Goal: Navigation & Orientation: Find specific page/section

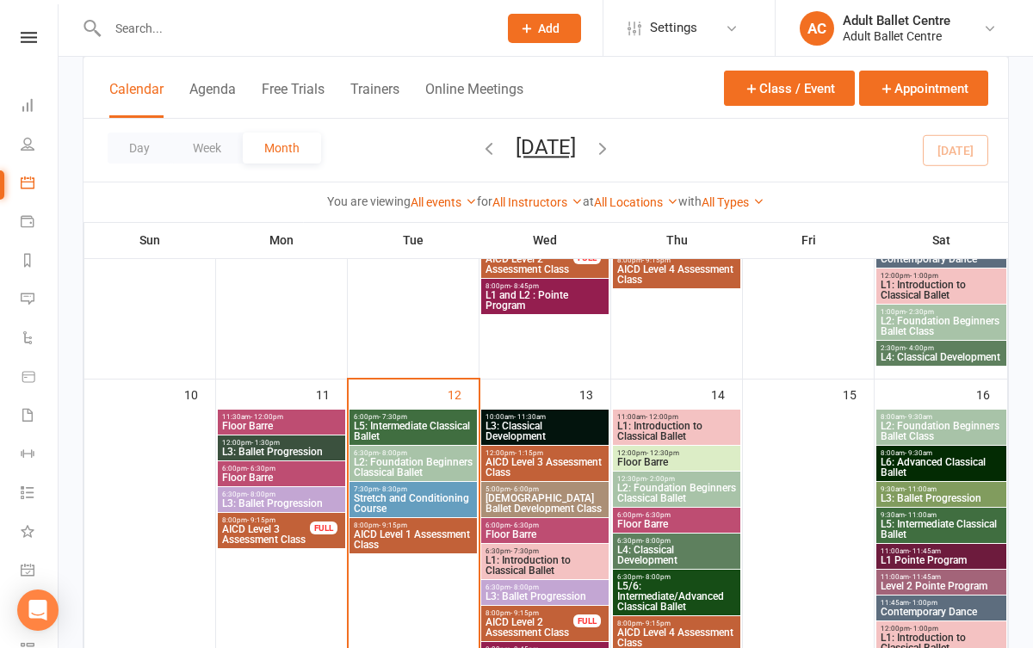
click at [417, 436] on span "L5: Intermediate Classical Ballet" at bounding box center [413, 431] width 121 height 21
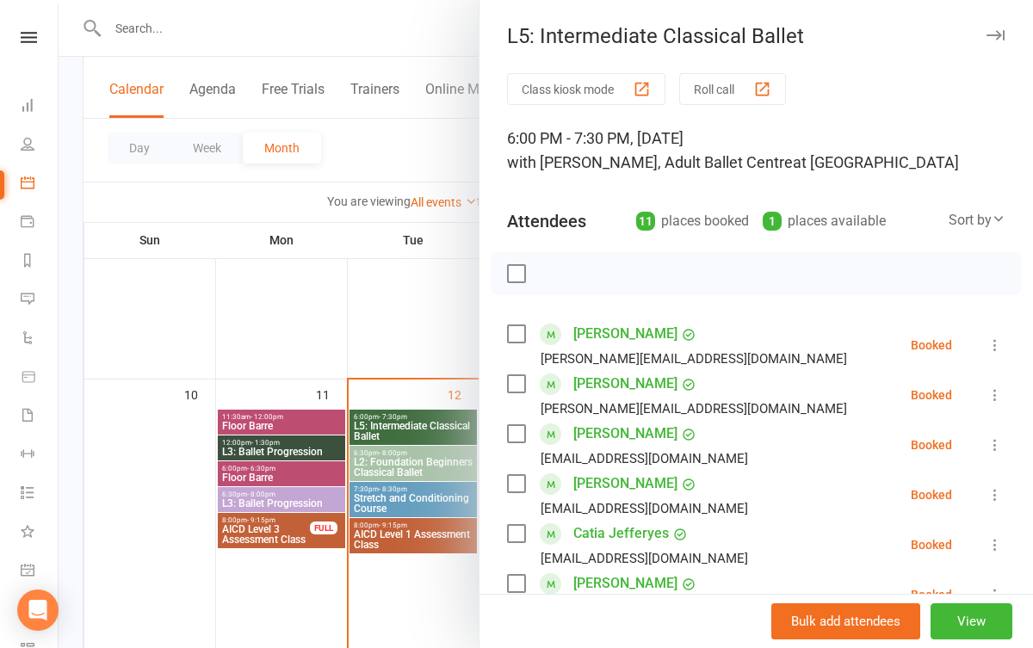
click at [420, 583] on div at bounding box center [546, 324] width 975 height 648
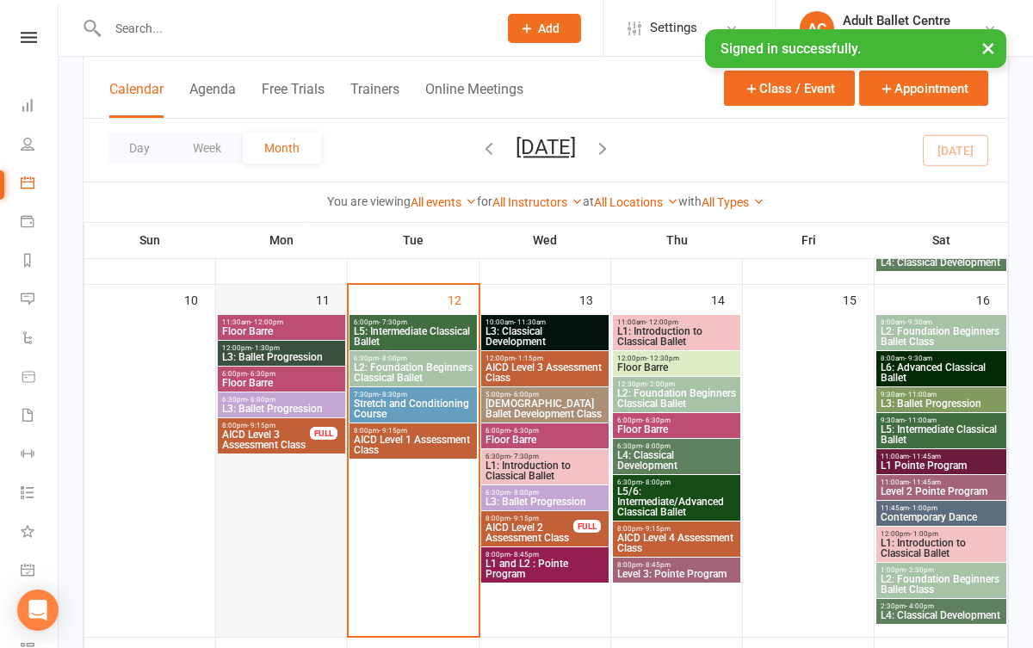
scroll to position [814, 0]
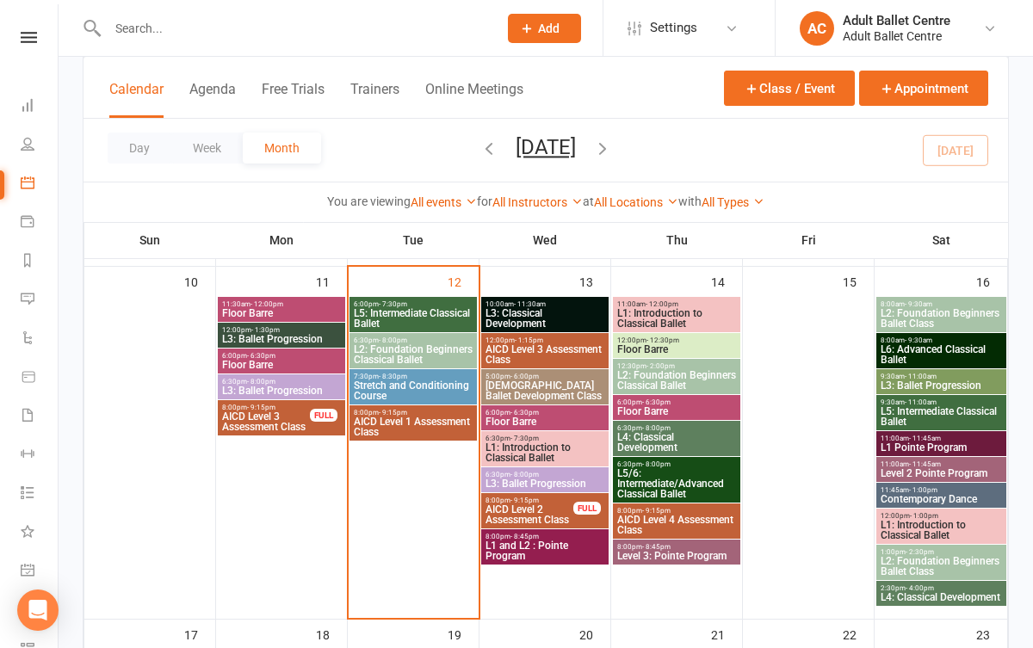
click at [428, 312] on span "L5: Intermediate Classical Ballet" at bounding box center [413, 318] width 121 height 21
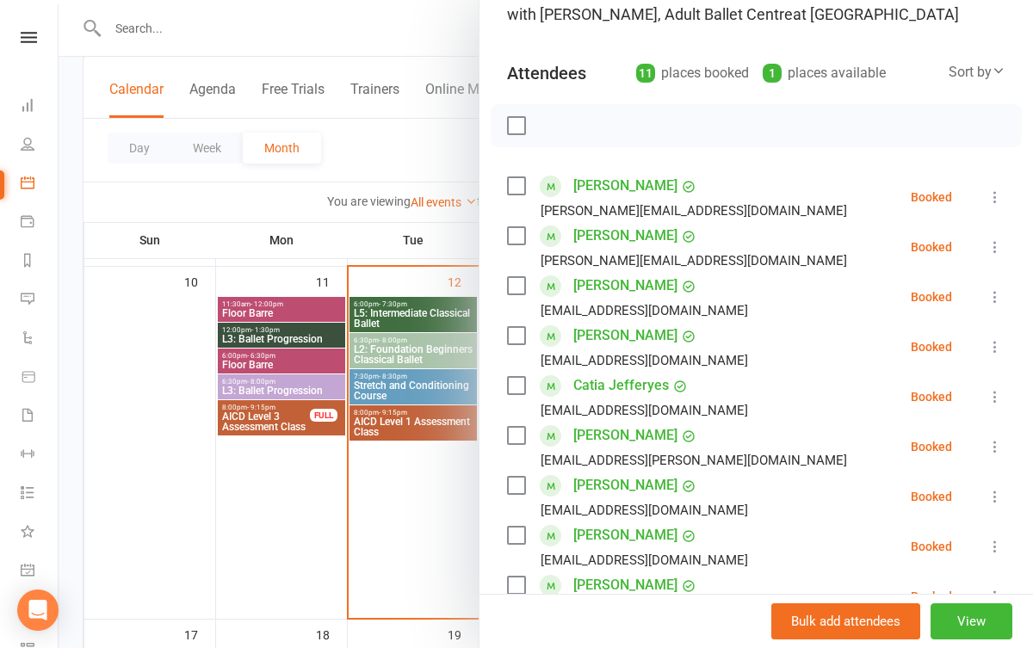
scroll to position [132, 0]
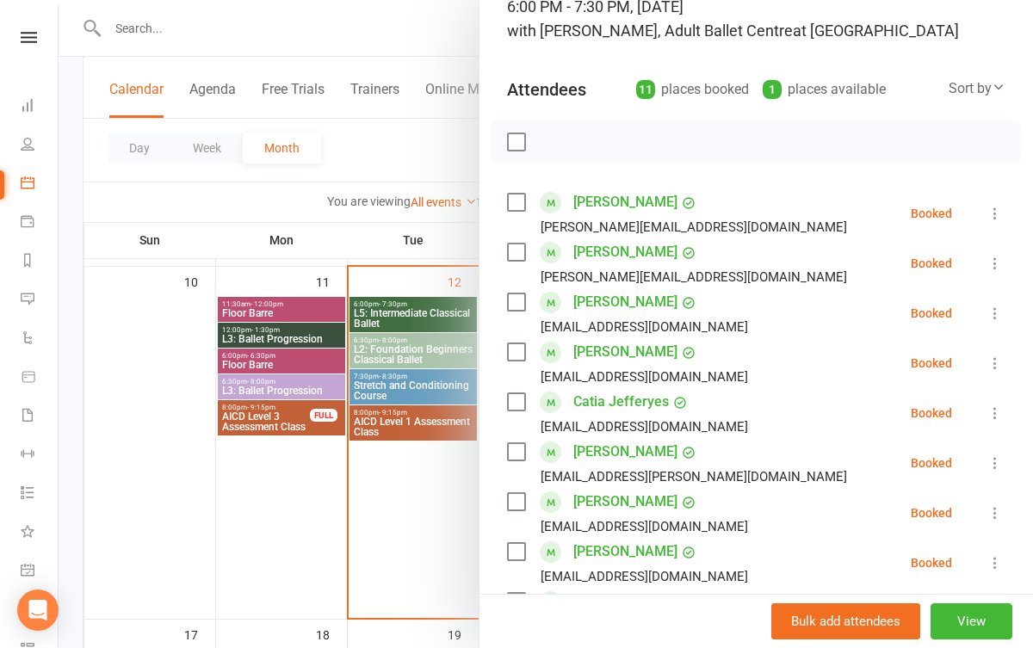
click at [350, 503] on div at bounding box center [546, 324] width 975 height 648
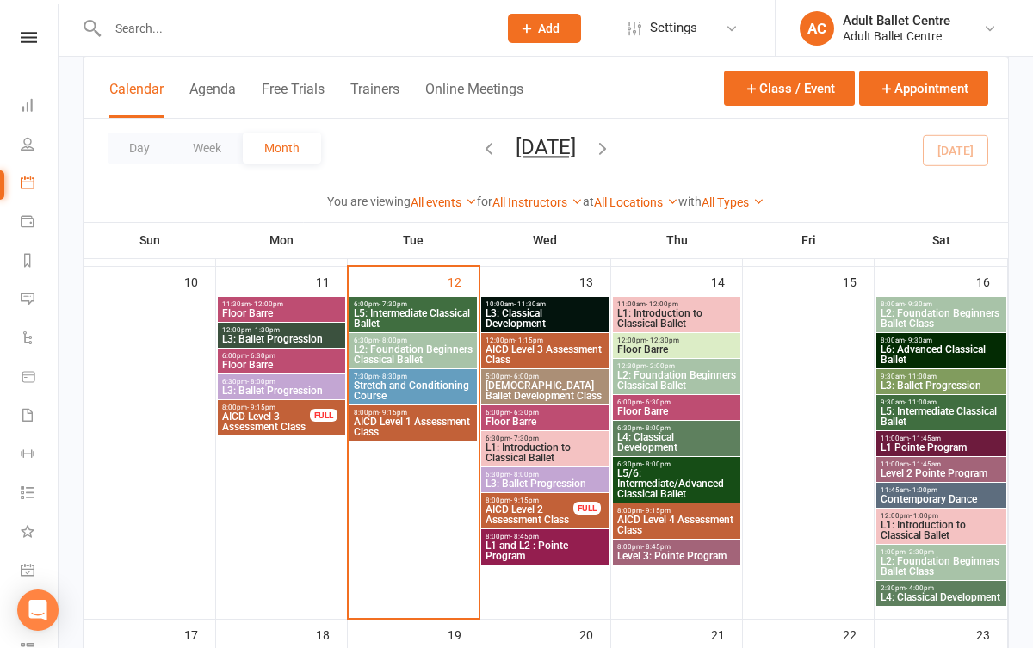
click at [391, 342] on span "- 8:00pm" at bounding box center [393, 341] width 28 height 8
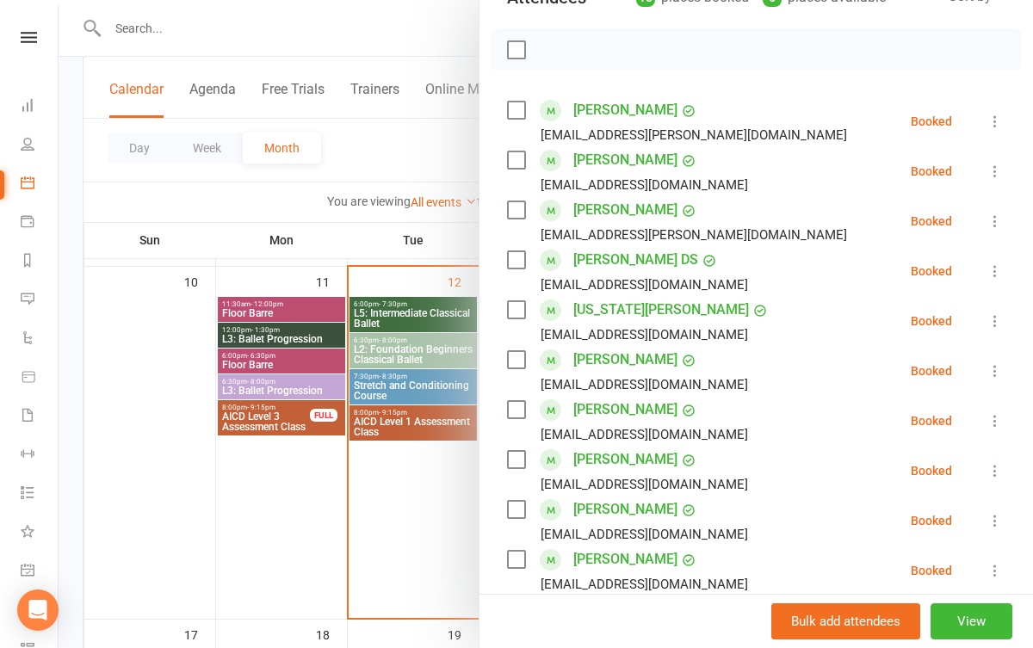
scroll to position [222, 0]
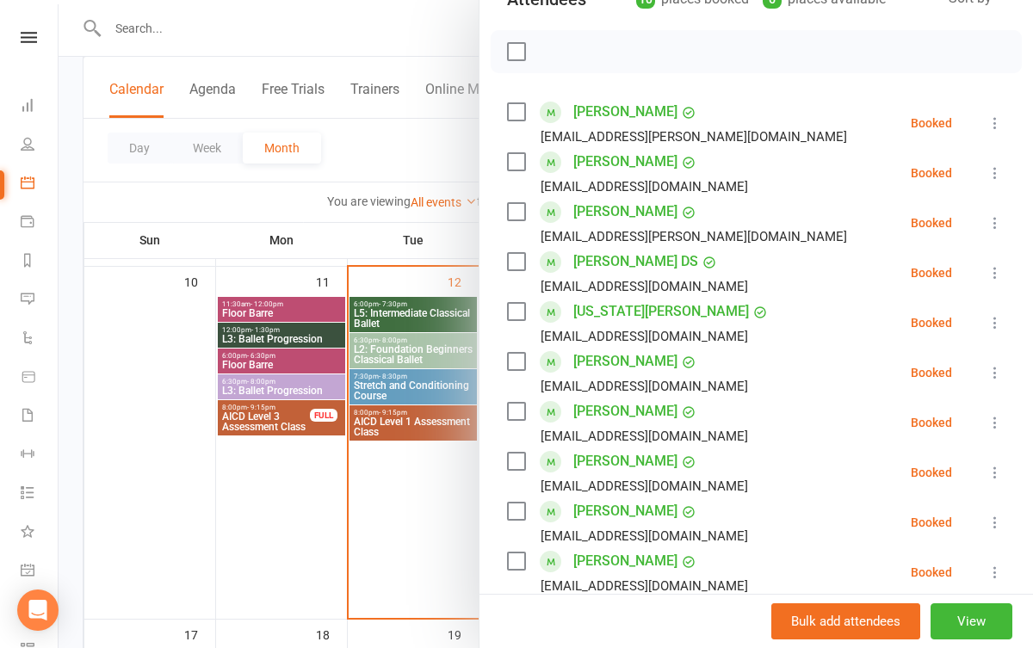
click at [395, 530] on div at bounding box center [546, 324] width 975 height 648
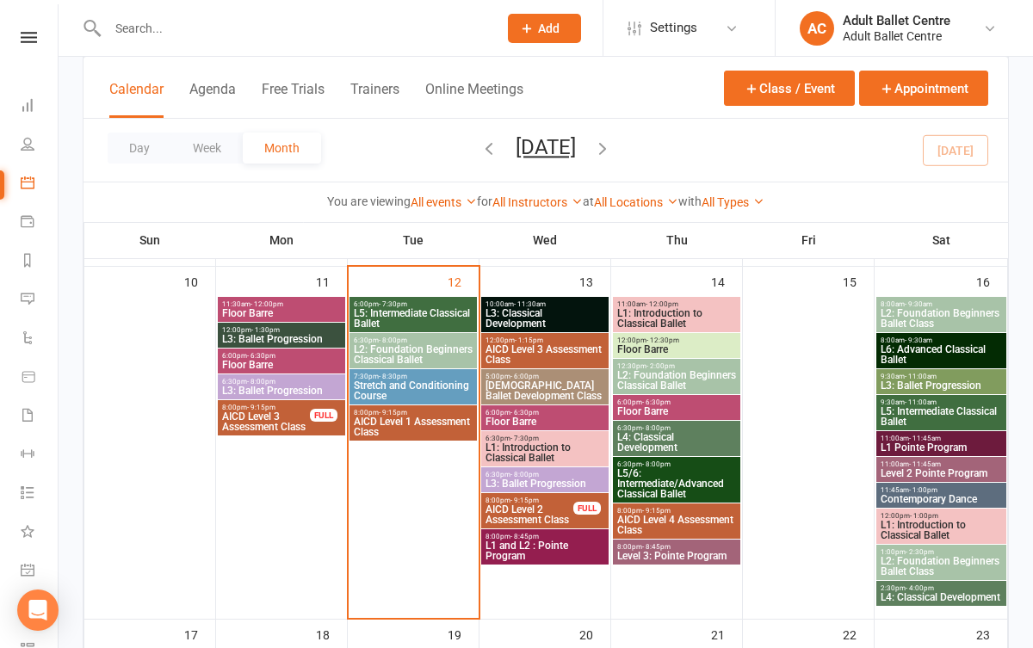
click at [395, 393] on span "Stretch and Conditioning Course" at bounding box center [413, 391] width 121 height 21
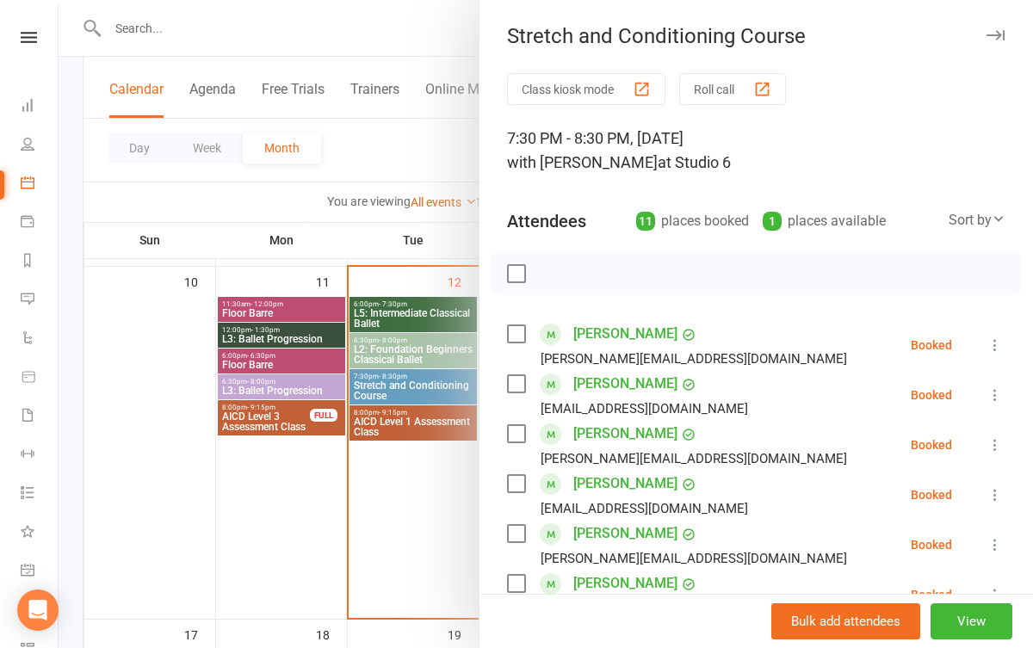
click at [399, 487] on div at bounding box center [546, 324] width 975 height 648
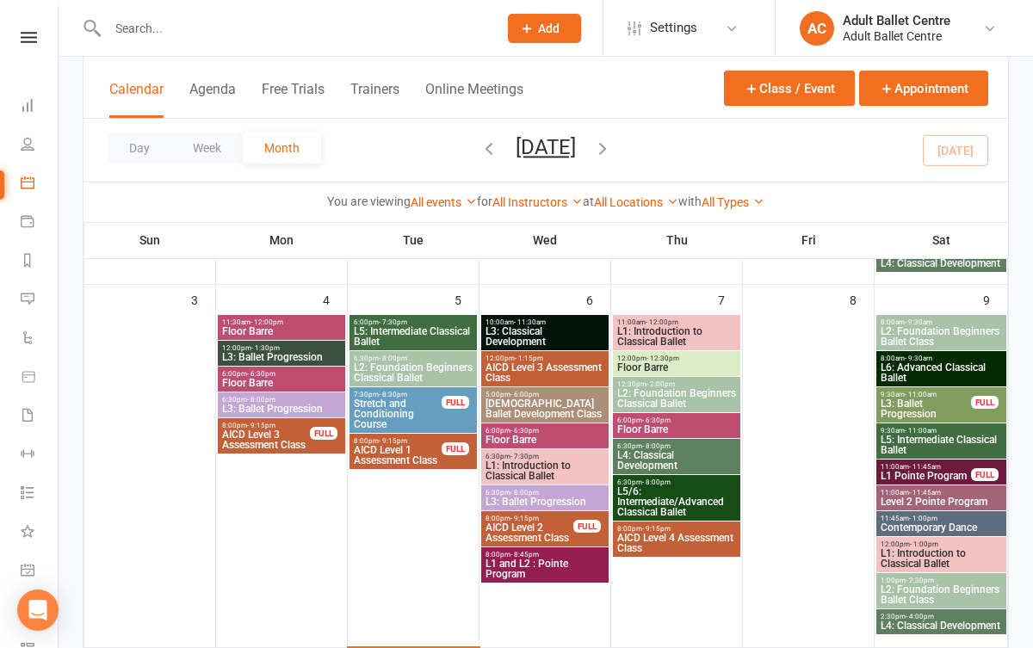
scroll to position [419, 0]
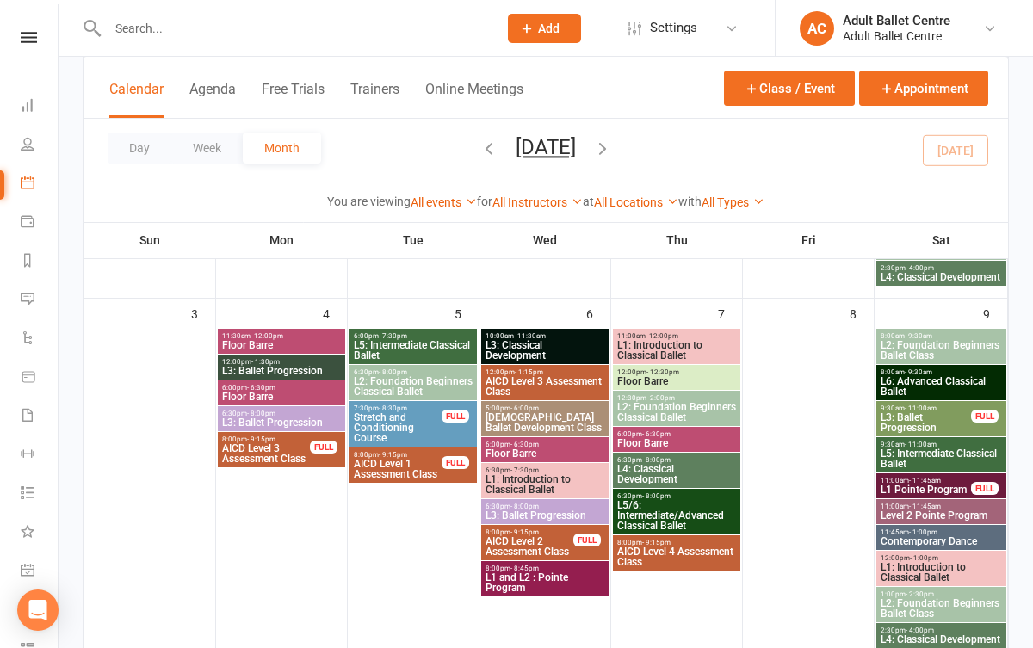
click at [917, 544] on span "Contemporary Dance" at bounding box center [941, 541] width 123 height 10
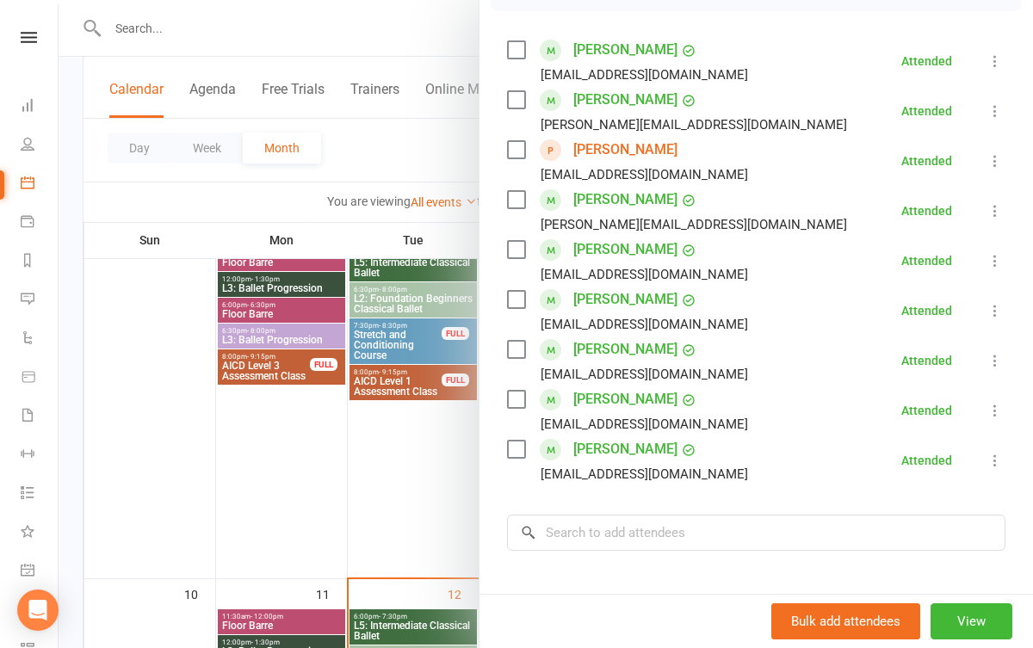
scroll to position [285, 0]
click at [422, 517] on div at bounding box center [546, 324] width 975 height 648
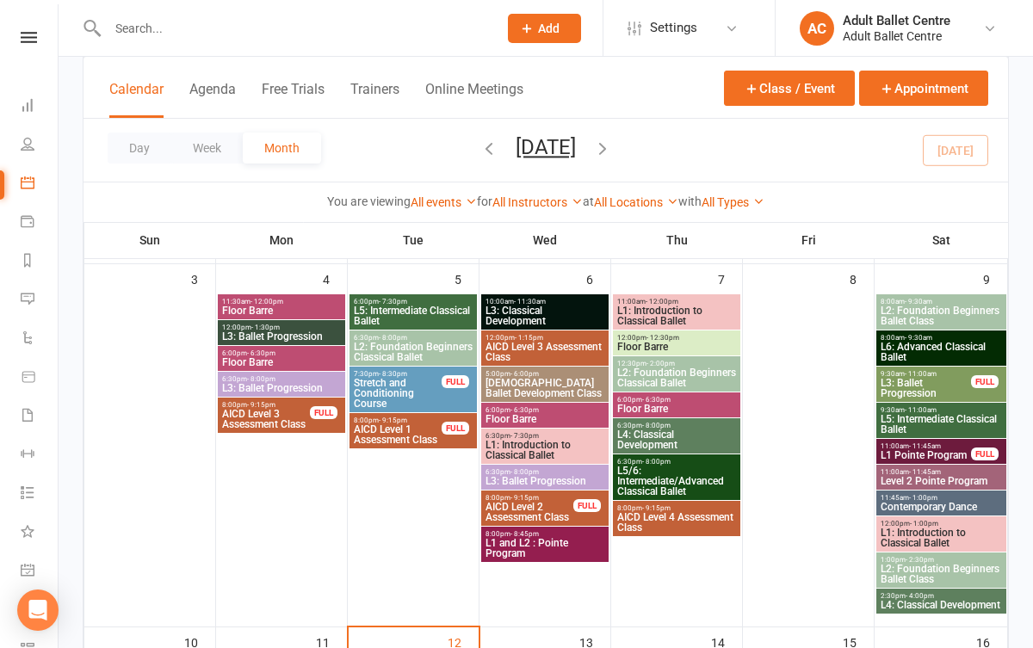
scroll to position [333, 0]
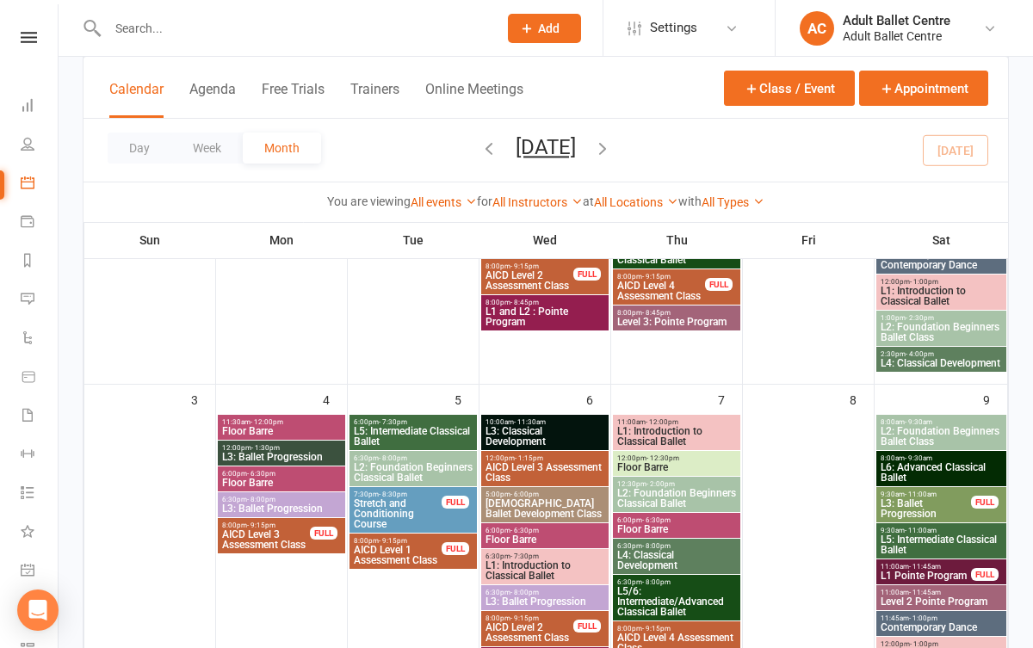
click at [418, 549] on span "AICD Level 1 Assessment Class" at bounding box center [398, 555] width 90 height 21
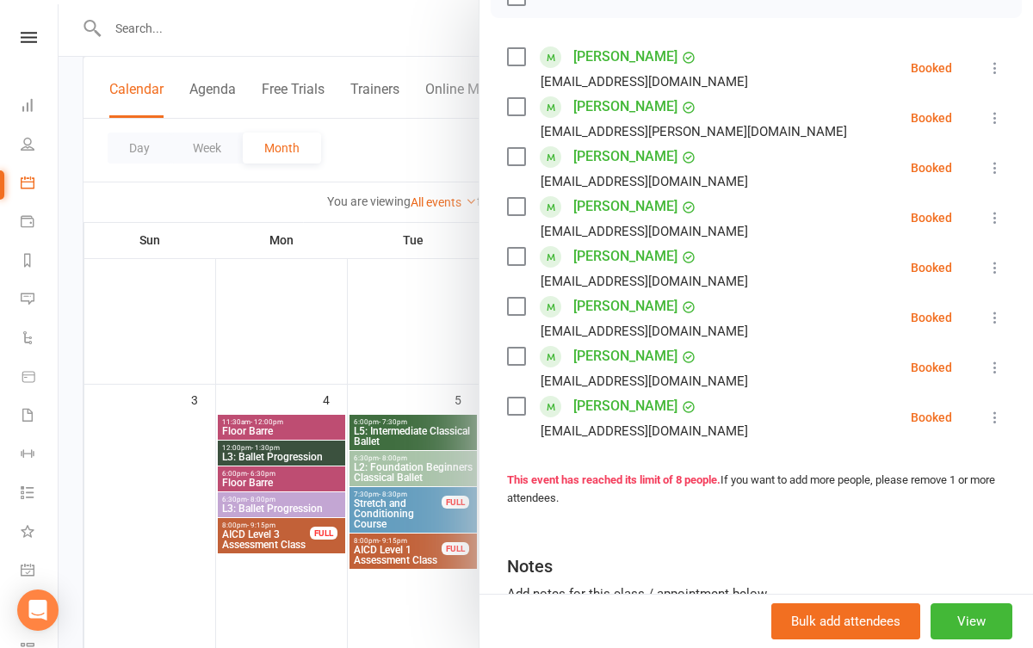
scroll to position [283, 0]
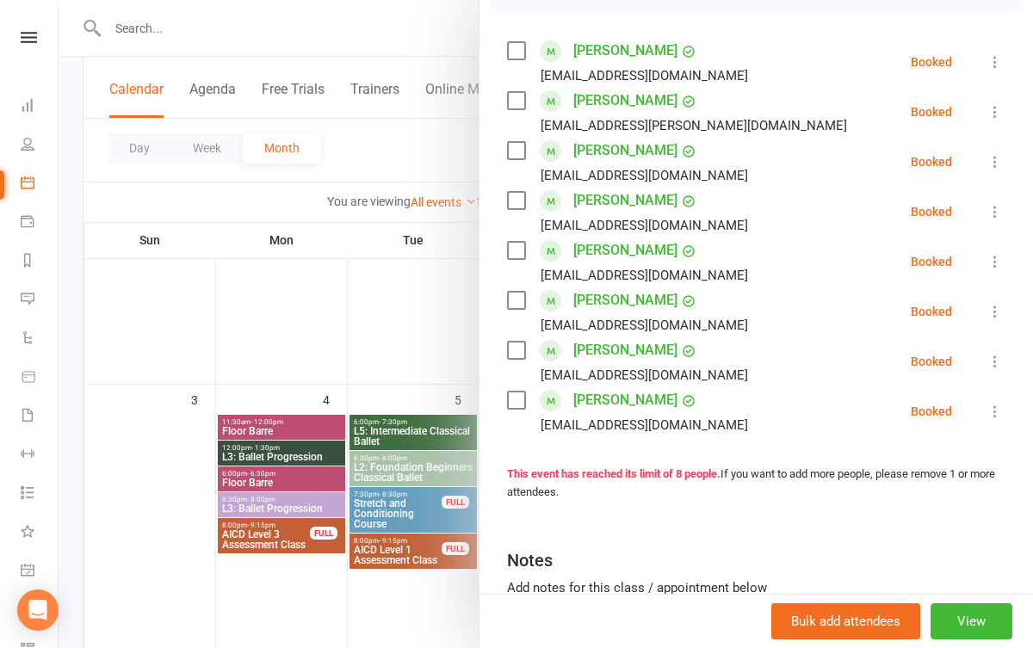
click at [394, 356] on div at bounding box center [546, 324] width 975 height 648
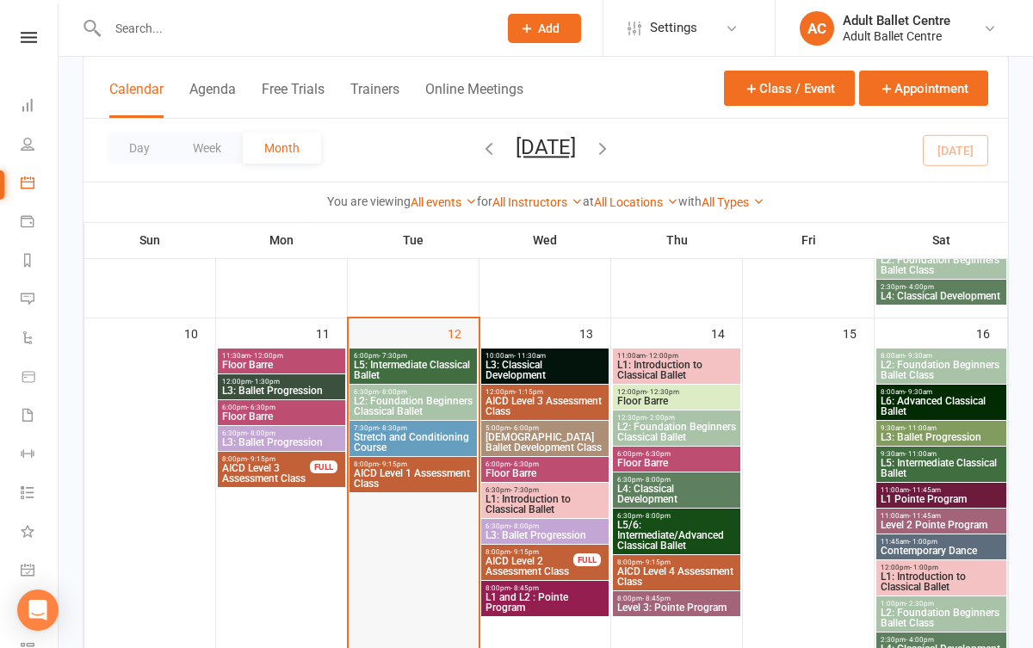
scroll to position [761, 0]
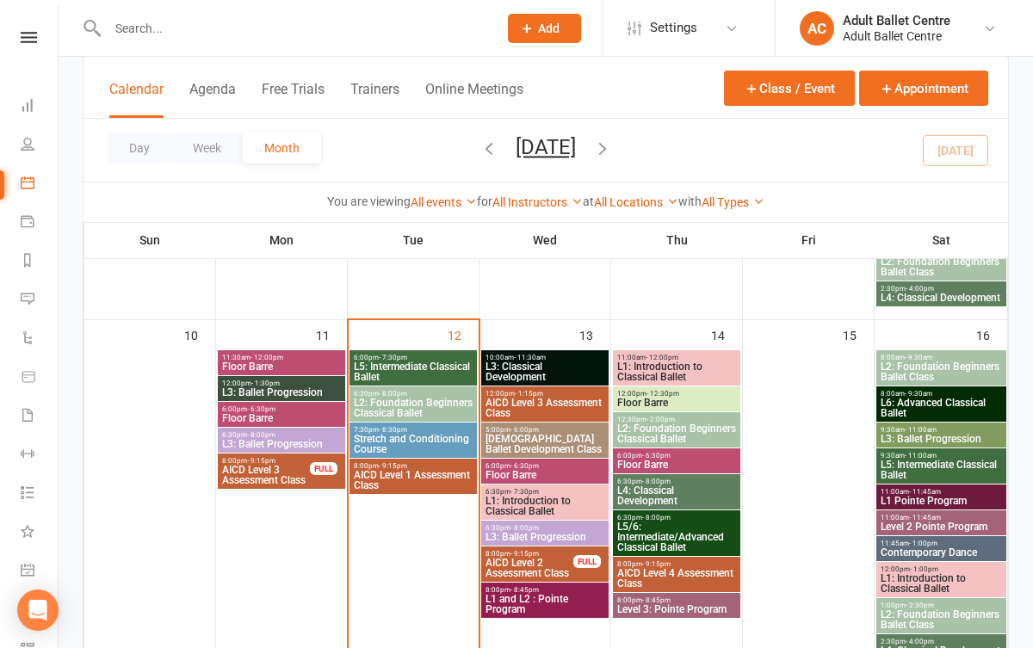
click at [434, 365] on span "L5: Intermediate Classical Ballet" at bounding box center [413, 372] width 121 height 21
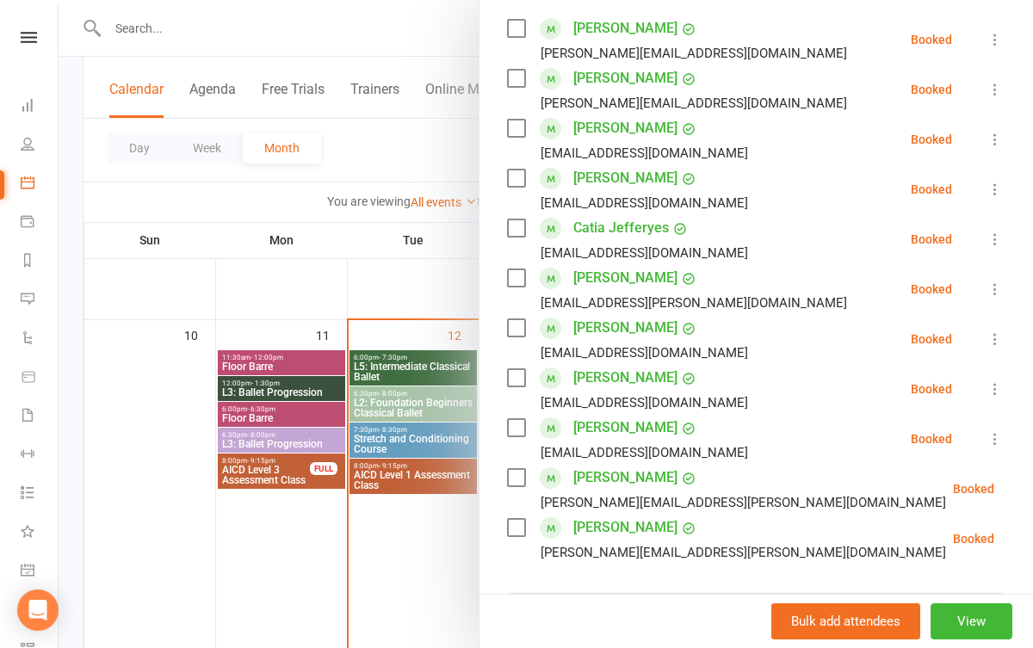
scroll to position [339, 0]
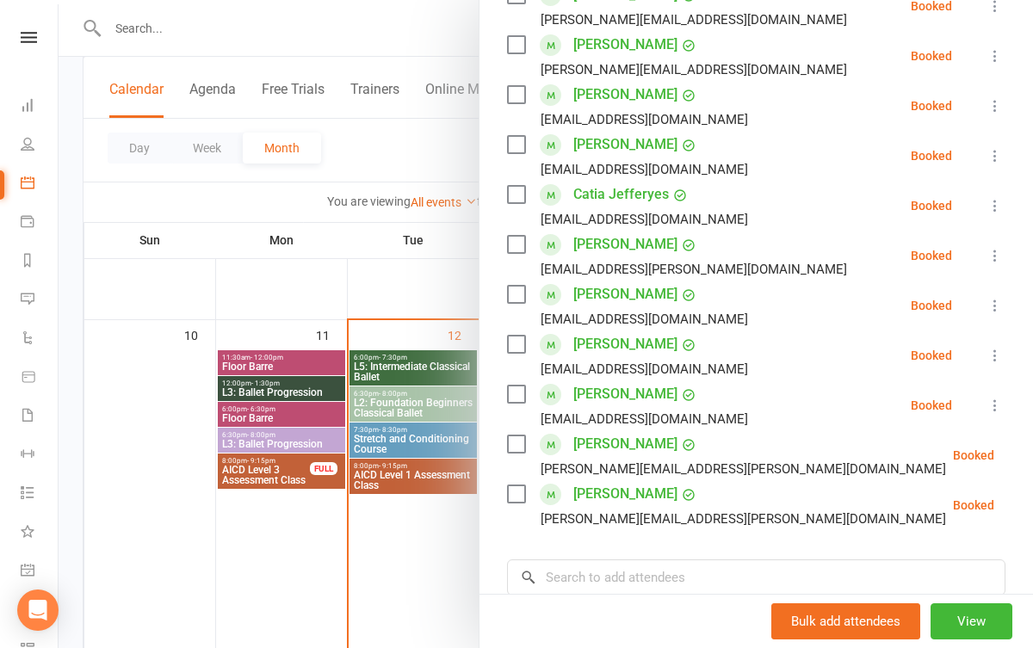
click at [400, 592] on div at bounding box center [546, 324] width 975 height 648
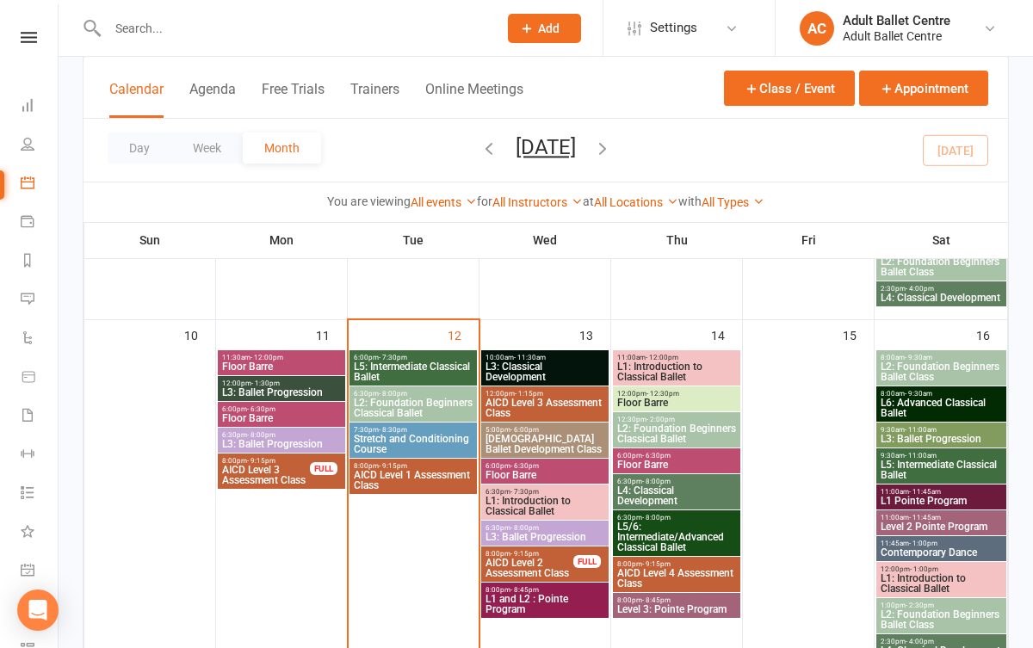
click at [421, 442] on span "Stretch and Conditioning Course" at bounding box center [413, 444] width 121 height 21
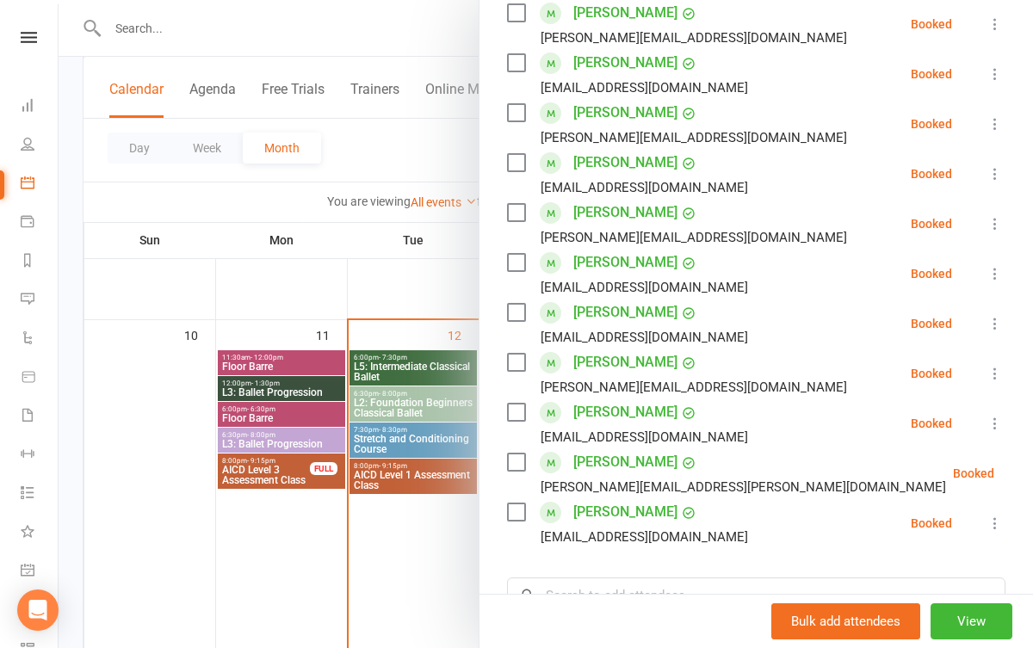
scroll to position [327, 0]
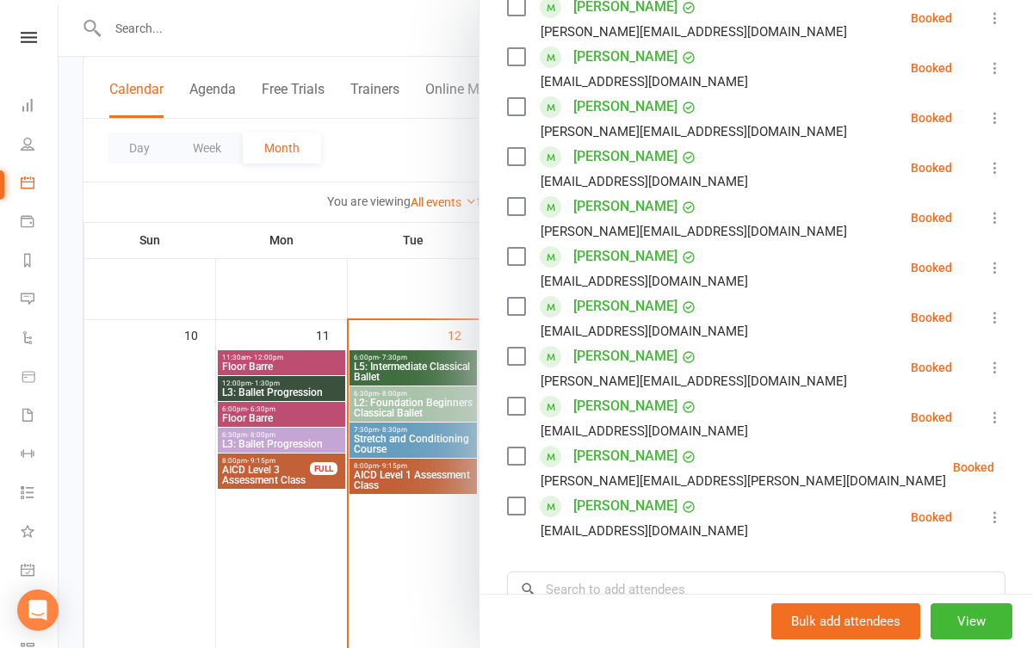
click at [413, 557] on div at bounding box center [546, 324] width 975 height 648
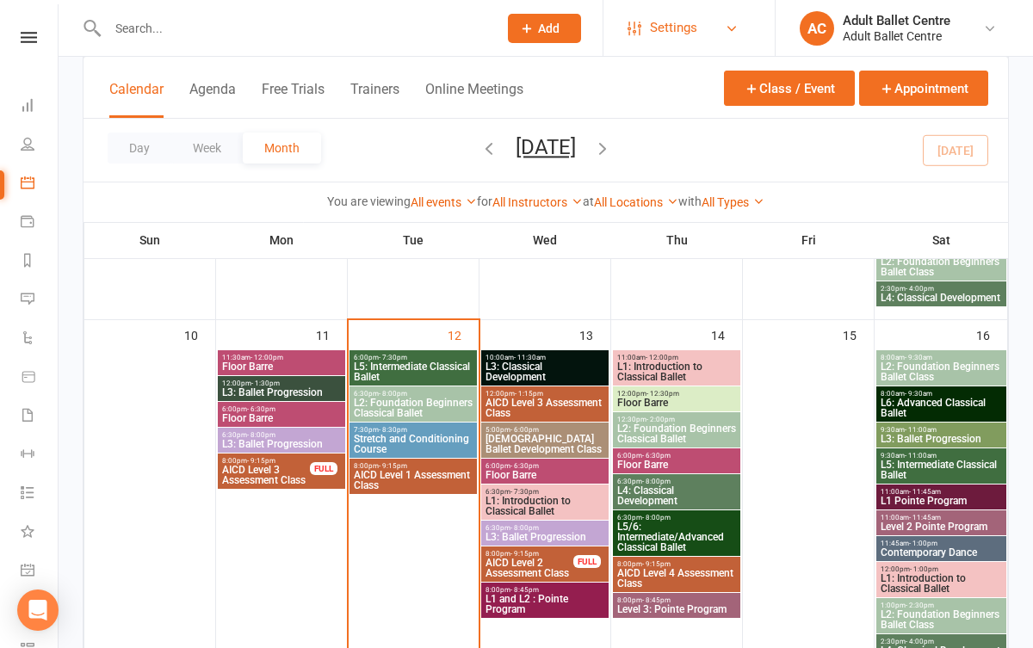
click at [689, 37] on span "Settings" at bounding box center [673, 28] width 47 height 39
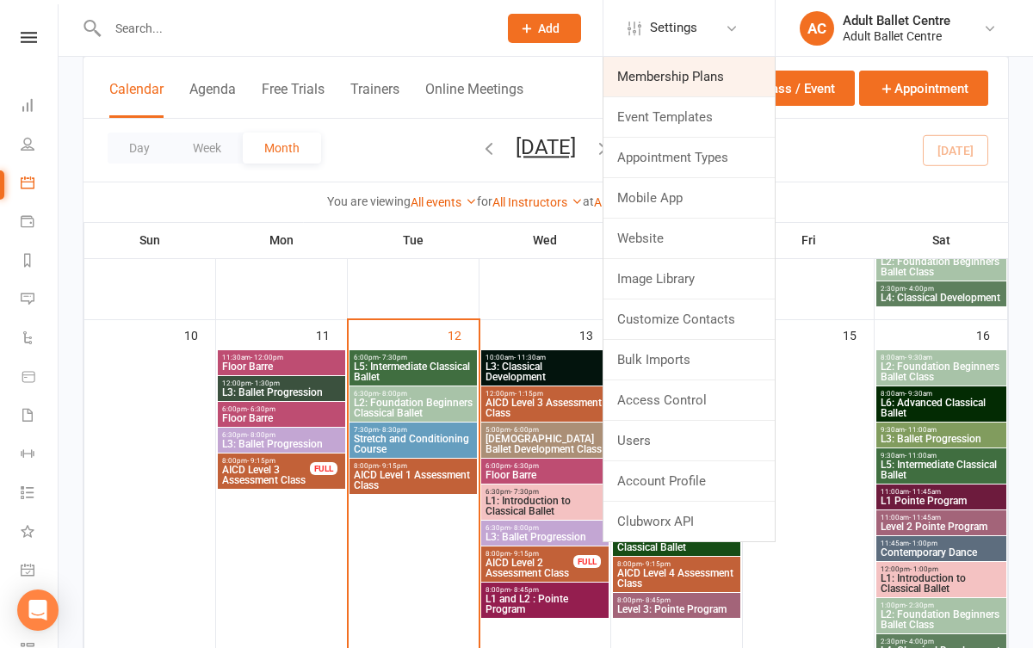
click at [672, 84] on link "Membership Plans" at bounding box center [688, 77] width 171 height 40
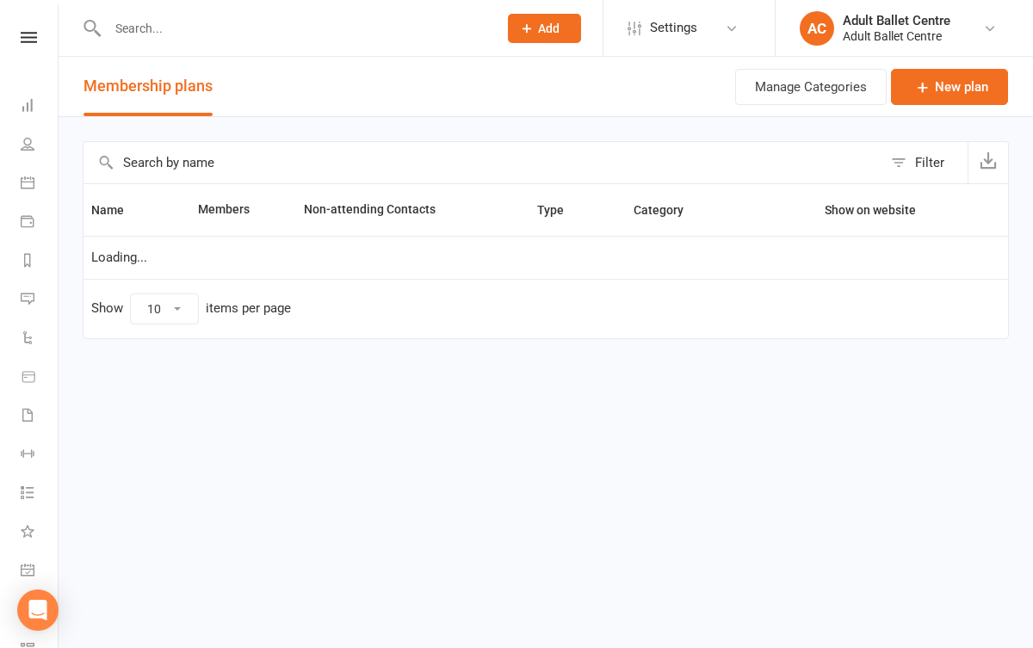
select select "50"
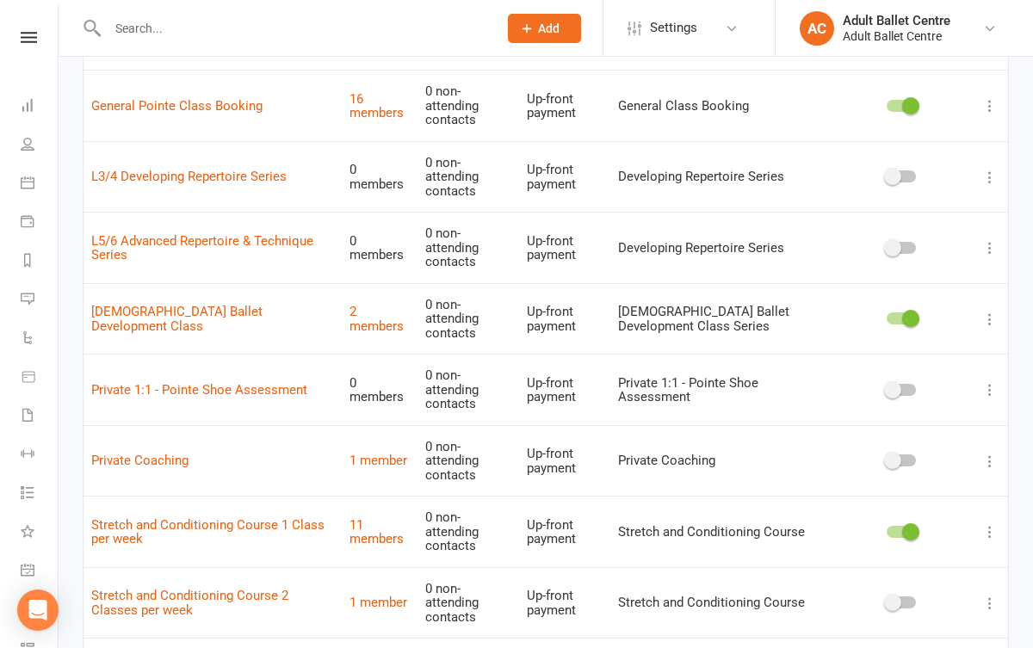
scroll to position [682, 0]
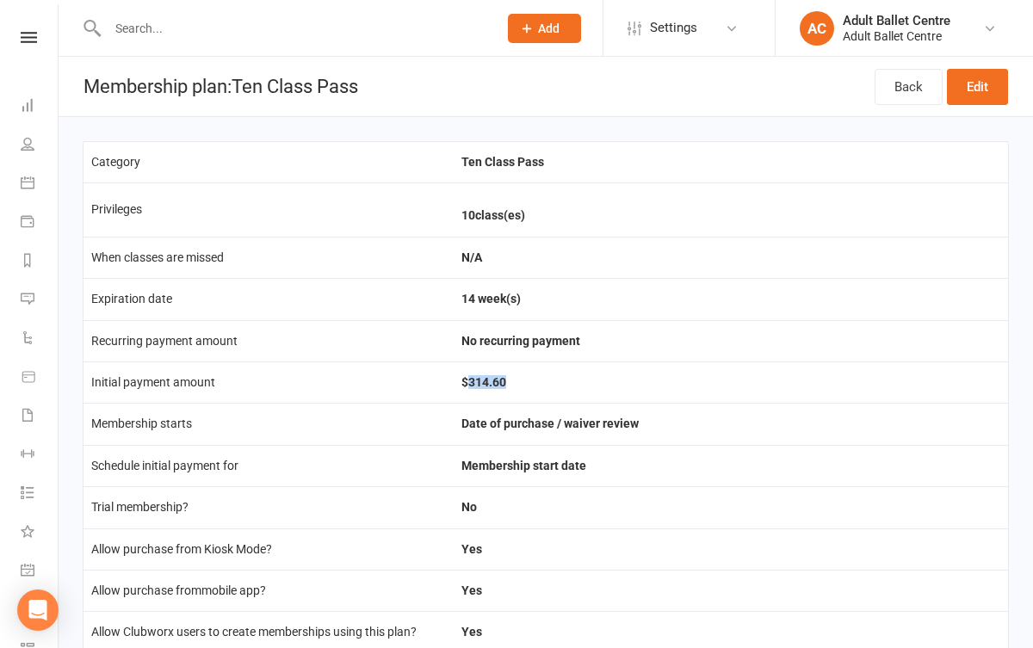
drag, startPoint x: 470, startPoint y: 375, endPoint x: 505, endPoint y: 378, distance: 35.4
click at [505, 378] on td "$314.60" at bounding box center [731, 382] width 554 height 41
click at [37, 166] on link "Calendar" at bounding box center [40, 184] width 39 height 39
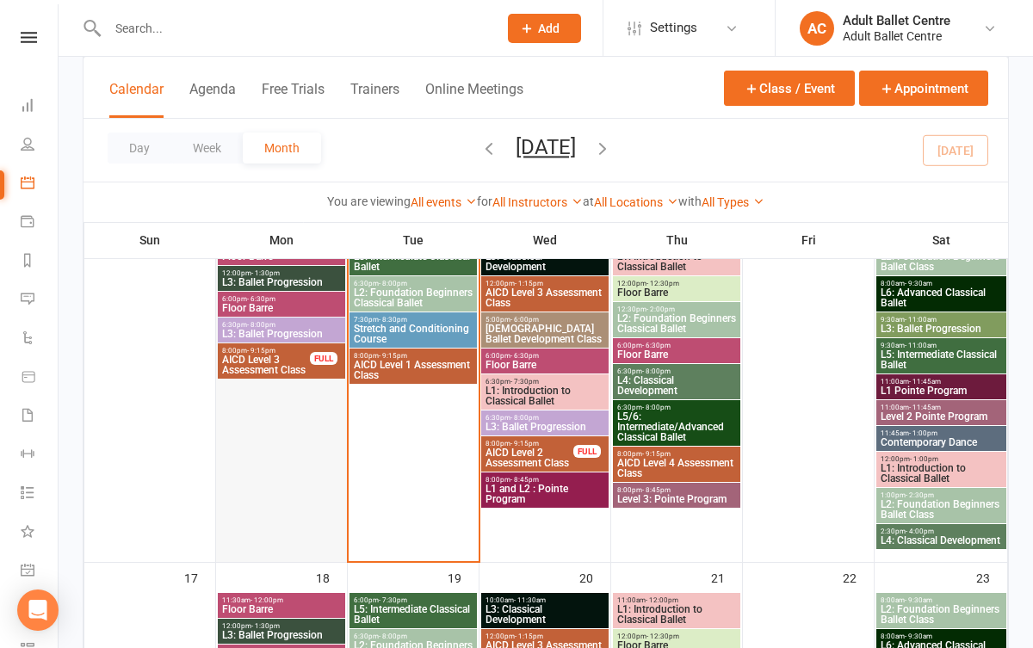
scroll to position [796, 0]
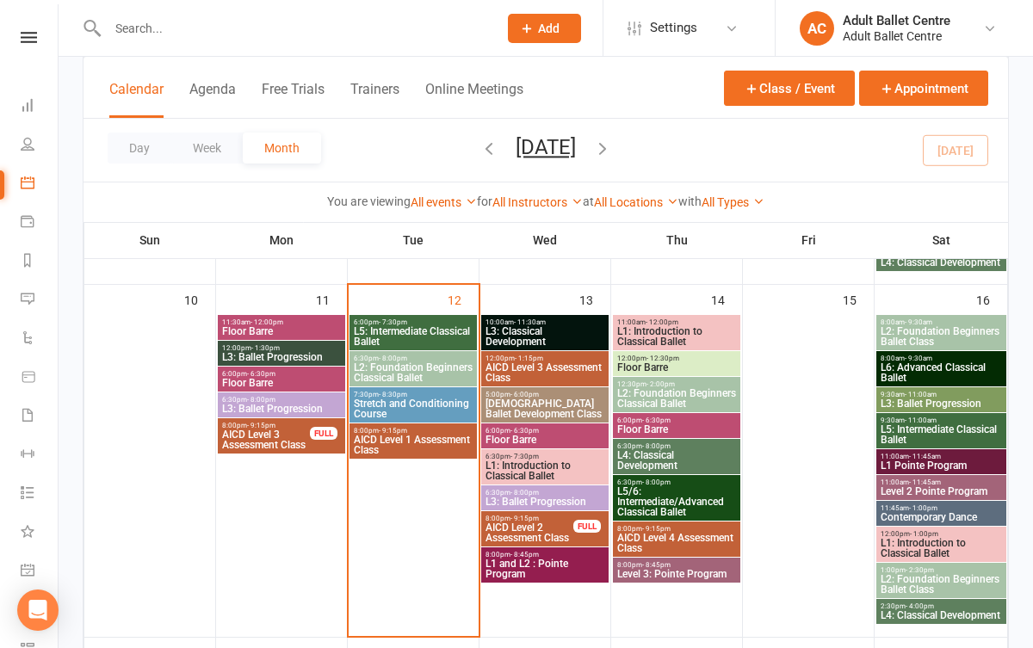
click at [404, 325] on div "6:00pm - 7:30pm L5: Intermediate Classical Ballet" at bounding box center [413, 332] width 127 height 35
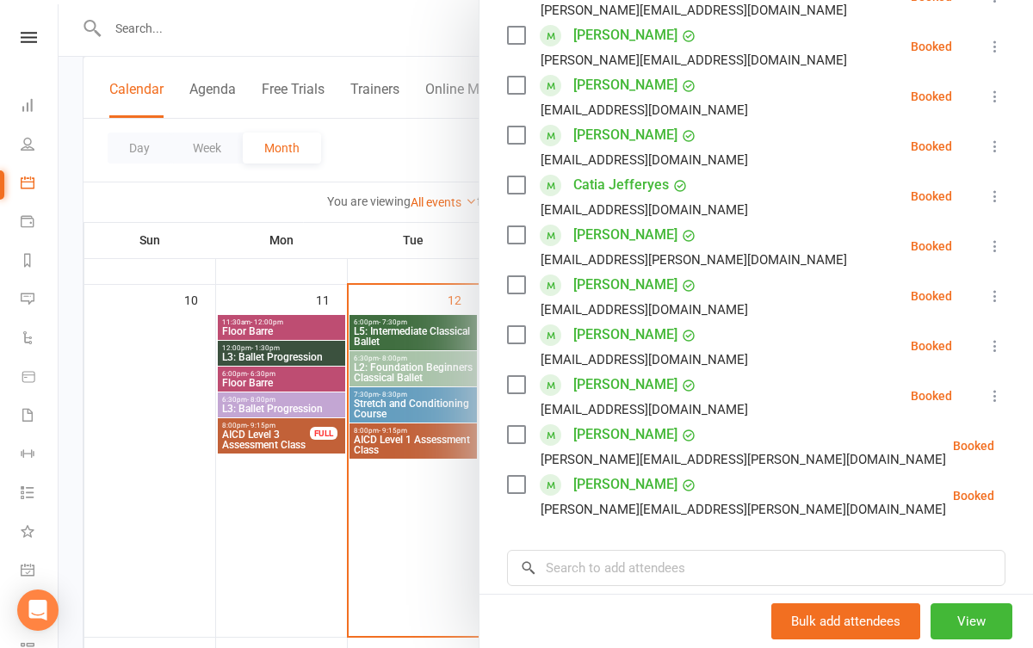
scroll to position [268, 0]
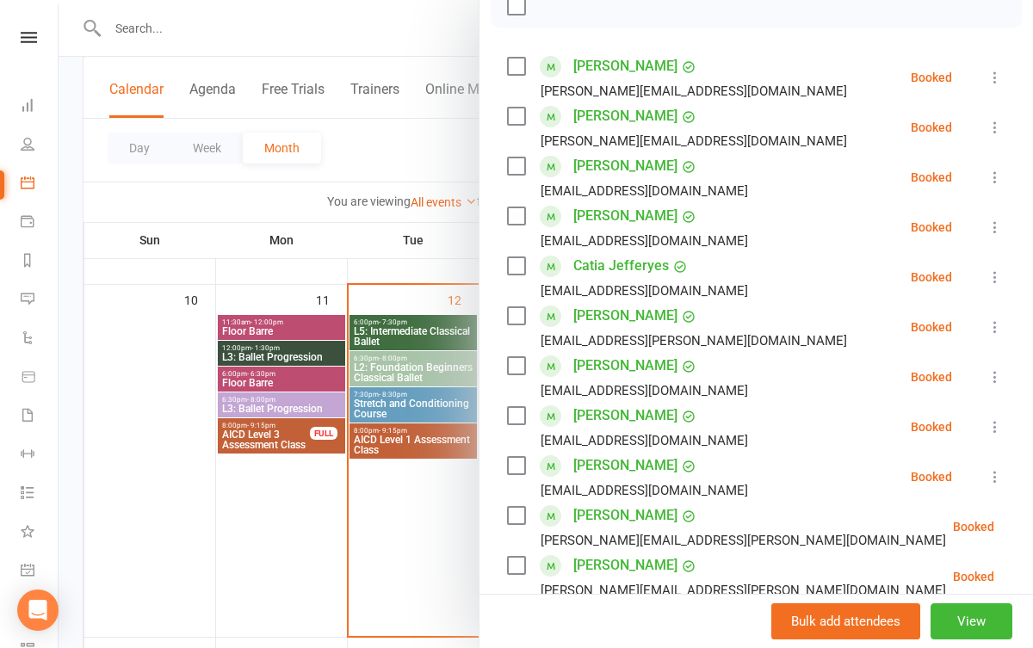
click at [394, 571] on div at bounding box center [546, 324] width 975 height 648
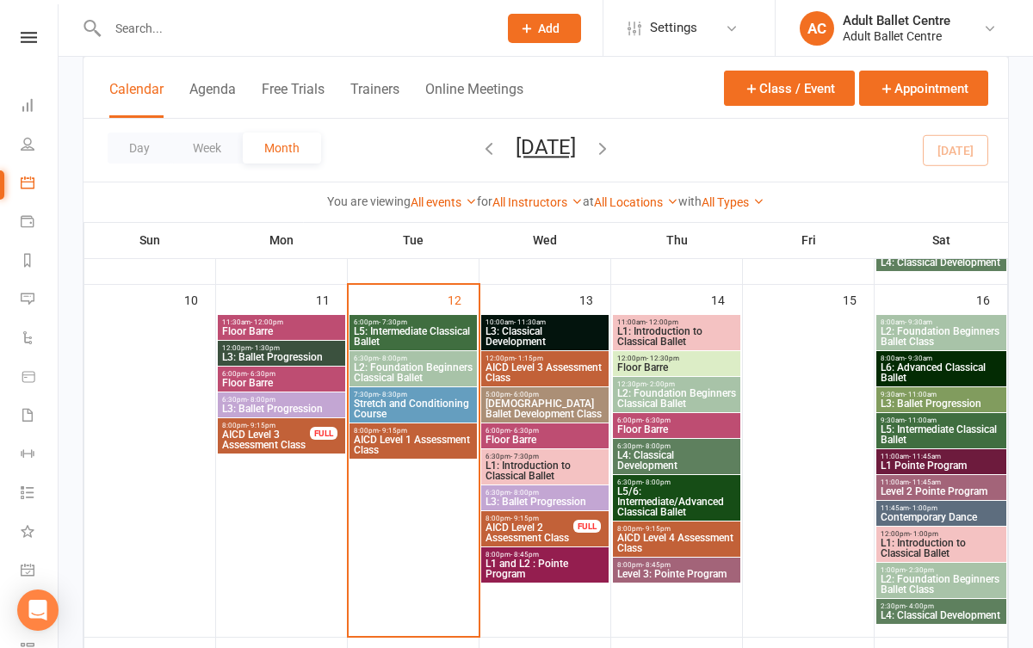
click at [375, 329] on span "L5: Intermediate Classical Ballet" at bounding box center [413, 336] width 121 height 21
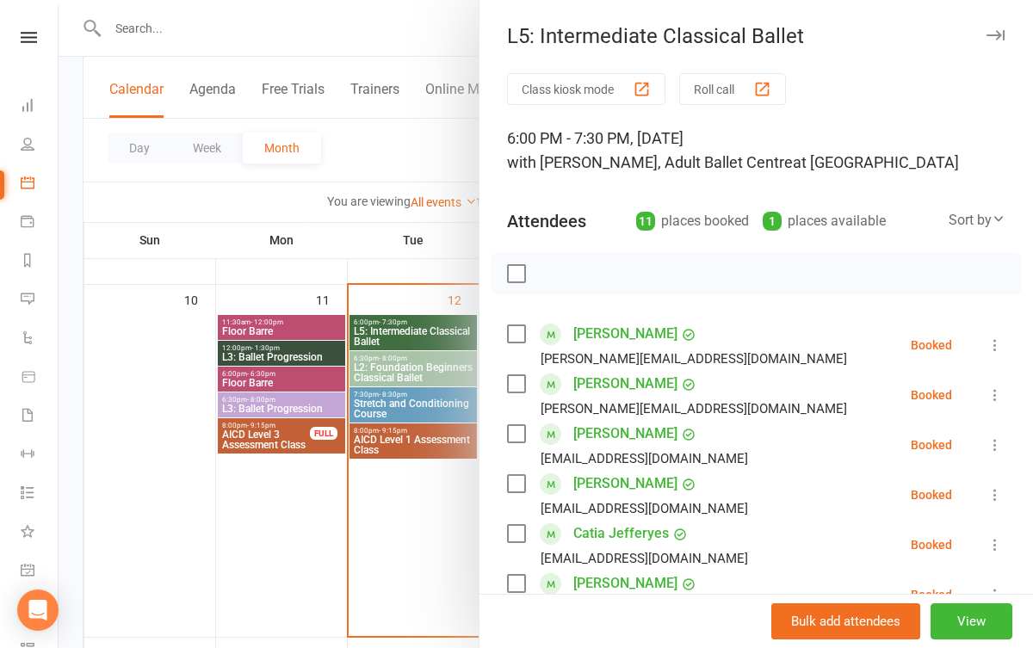
scroll to position [0, 0]
click at [371, 545] on div at bounding box center [546, 324] width 975 height 648
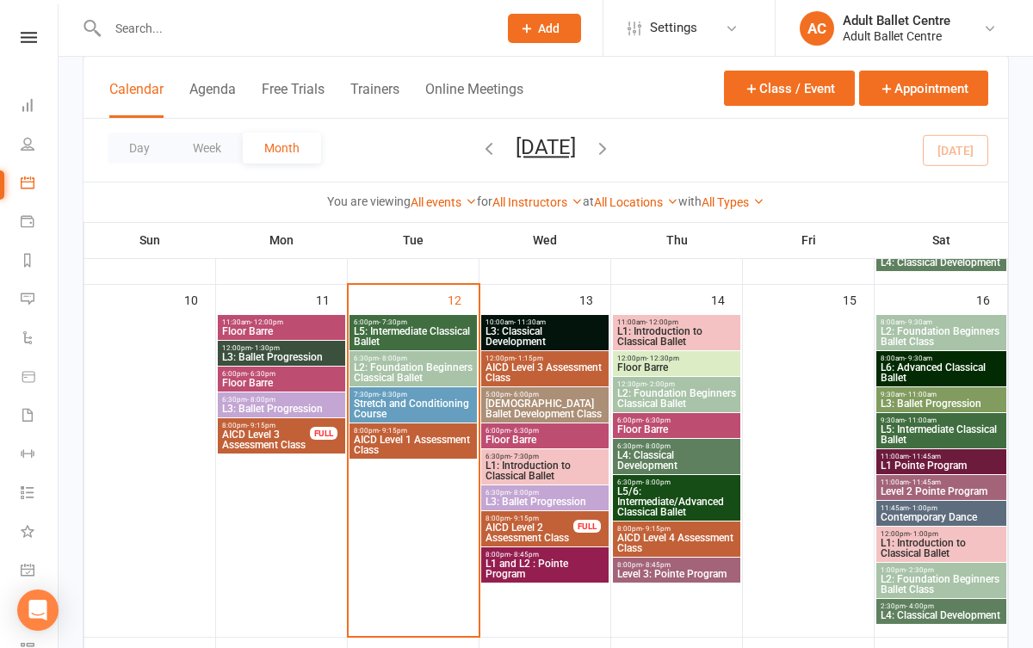
click at [261, 353] on span "L3: Ballet Progression" at bounding box center [281, 357] width 121 height 10
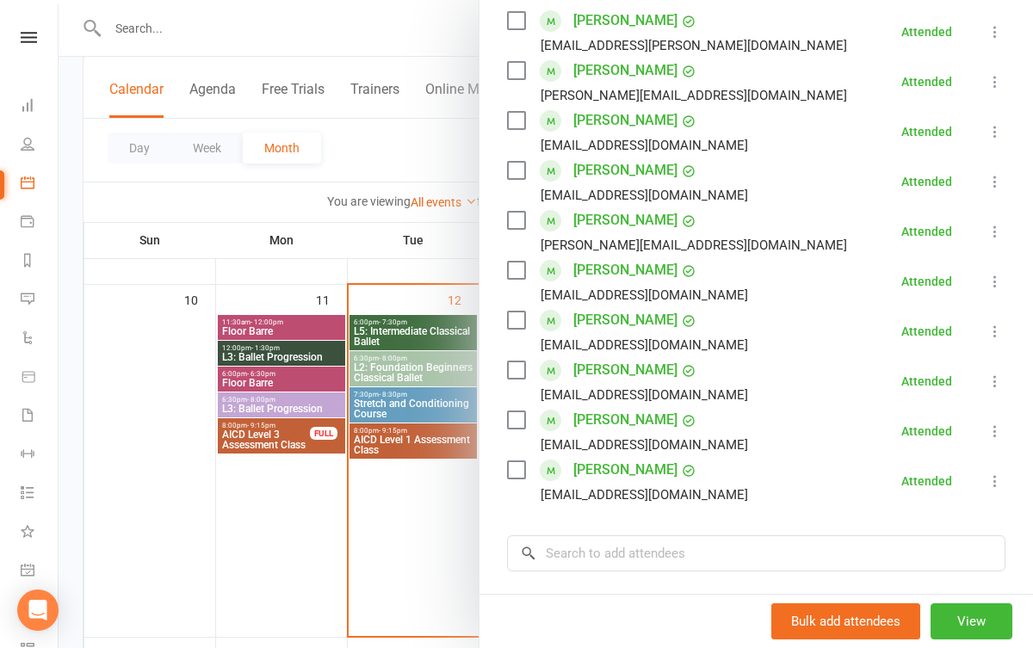
scroll to position [318, 0]
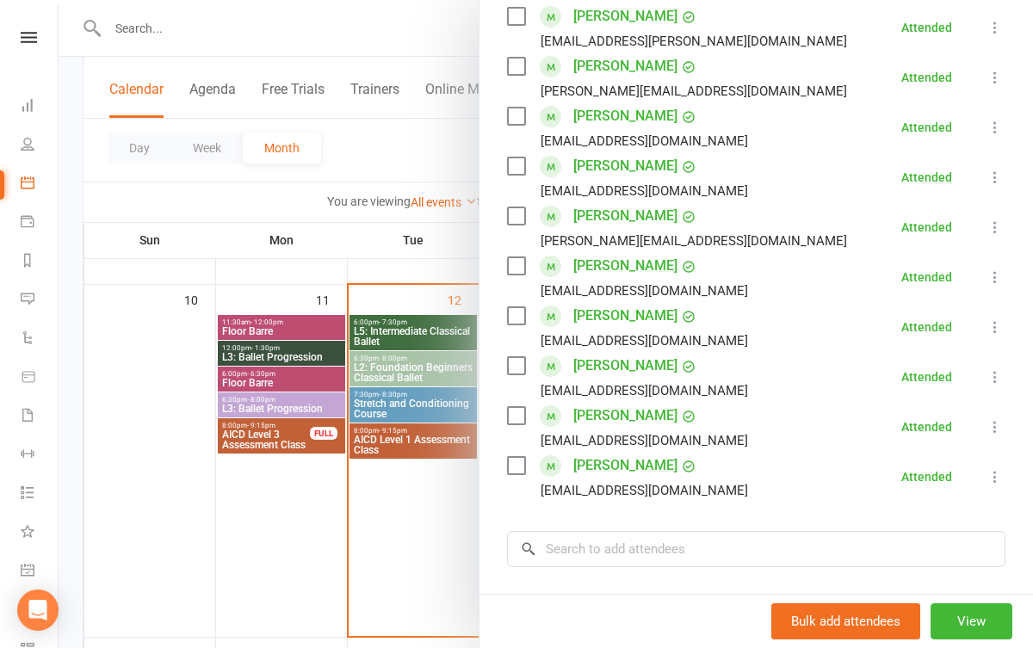
click at [397, 580] on div at bounding box center [546, 324] width 975 height 648
